Goal: Task Accomplishment & Management: Use online tool/utility

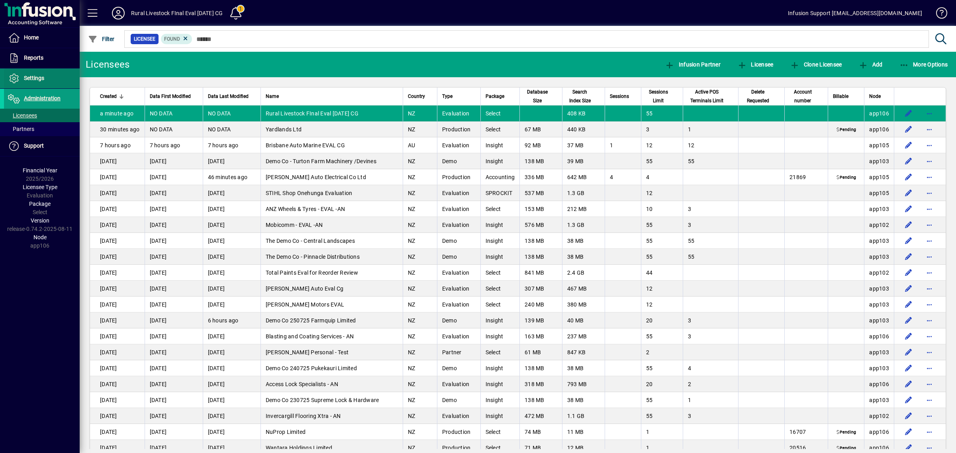
click at [29, 75] on span "Settings" at bounding box center [34, 78] width 20 height 6
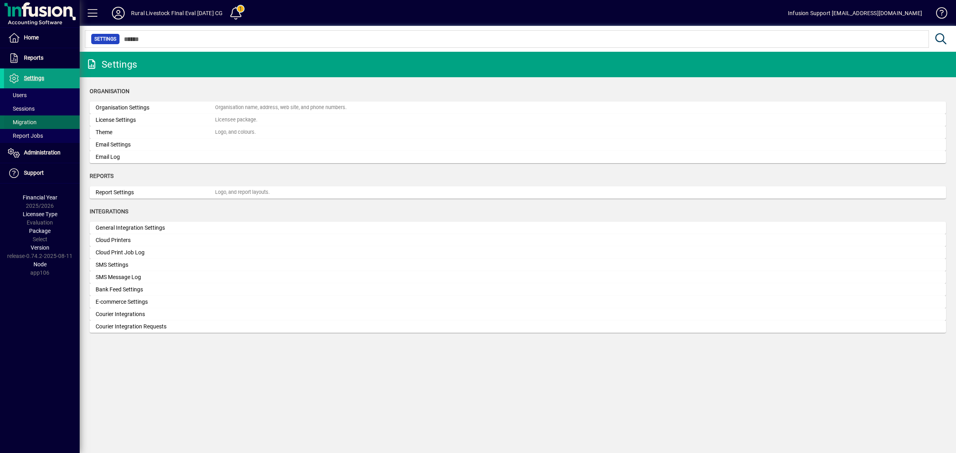
click at [33, 119] on span "Migration" at bounding box center [22, 122] width 29 height 6
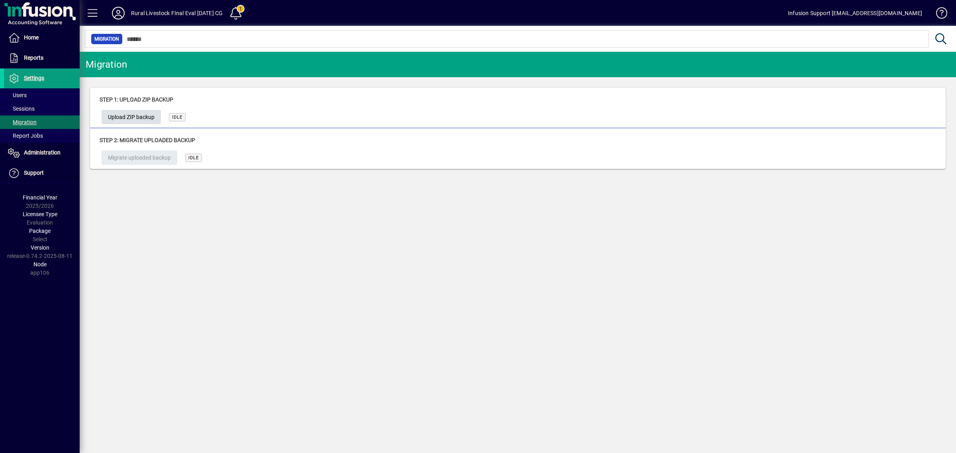
click at [131, 113] on span "Upload ZIP backup" at bounding box center [131, 117] width 47 height 13
